Goal: Transaction & Acquisition: Purchase product/service

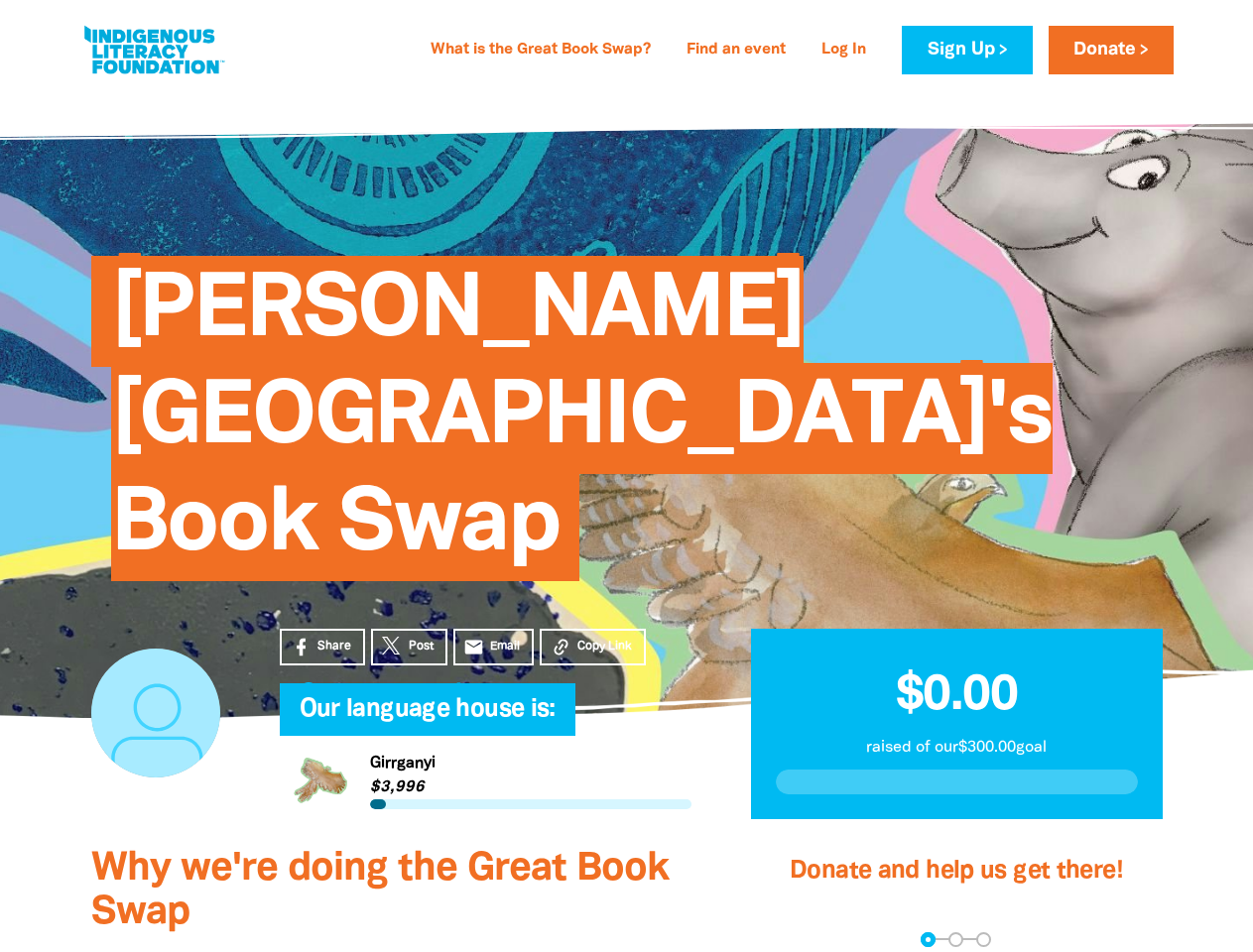
click at [626, 476] on div "[PERSON_NAME][GEOGRAPHIC_DATA]'s Book Swap" at bounding box center [627, 404] width 1131 height 509
click at [592, 638] on span "Copy Link" at bounding box center [604, 647] width 55 height 18
click at [801, 932] on div "arrow_back Back Step 1 Step 2 Step 3" at bounding box center [955, 939] width 362 height 15
click at [928, 937] on div "Navigate to step 1 of 3 to enter your donation amount" at bounding box center [928, 939] width 5 height 5
